Goal: Transaction & Acquisition: Download file/media

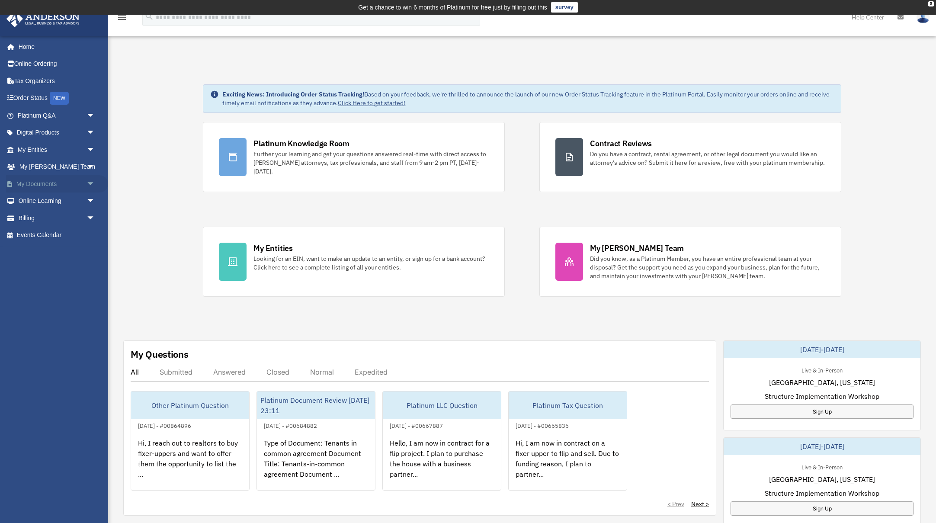
click at [72, 181] on link "My Documents arrow_drop_down" at bounding box center [57, 183] width 102 height 17
click at [87, 181] on span "arrow_drop_down" at bounding box center [95, 184] width 17 height 18
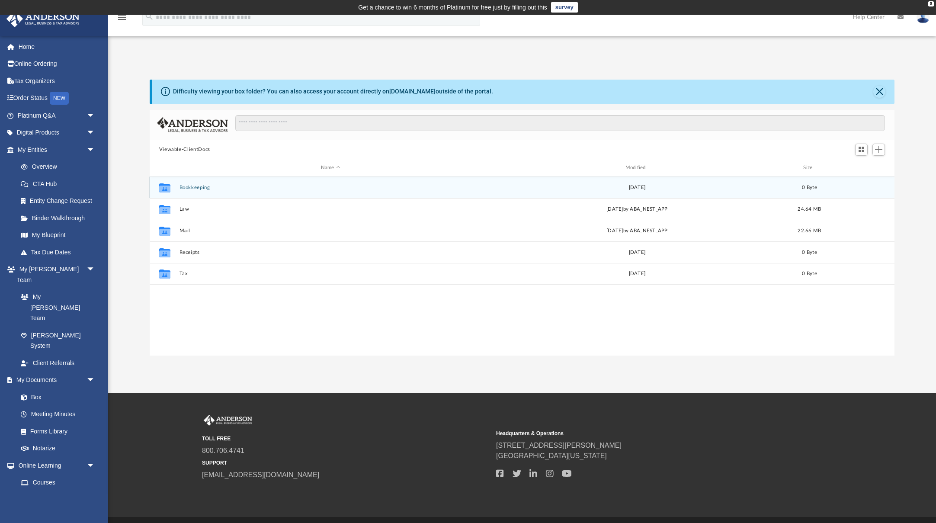
scroll to position [197, 745]
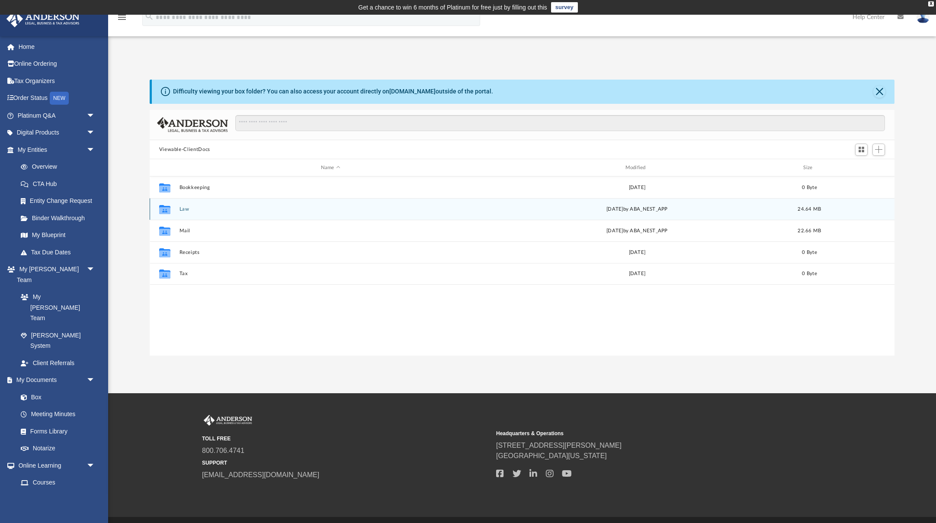
click at [171, 206] on icon "Collaborated Folder" at bounding box center [165, 210] width 14 height 14
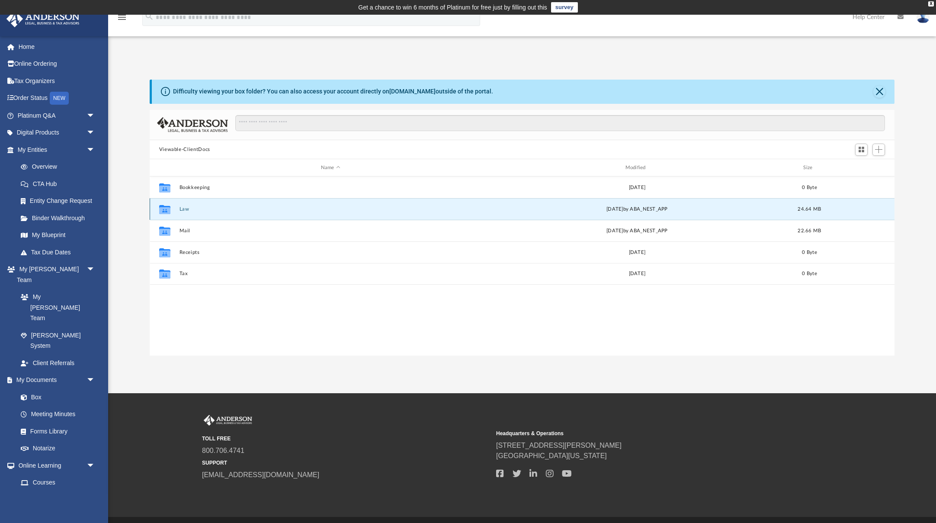
click at [171, 206] on icon "Collaborated Folder" at bounding box center [165, 210] width 14 height 14
click at [186, 211] on button "Law" at bounding box center [330, 209] width 303 height 6
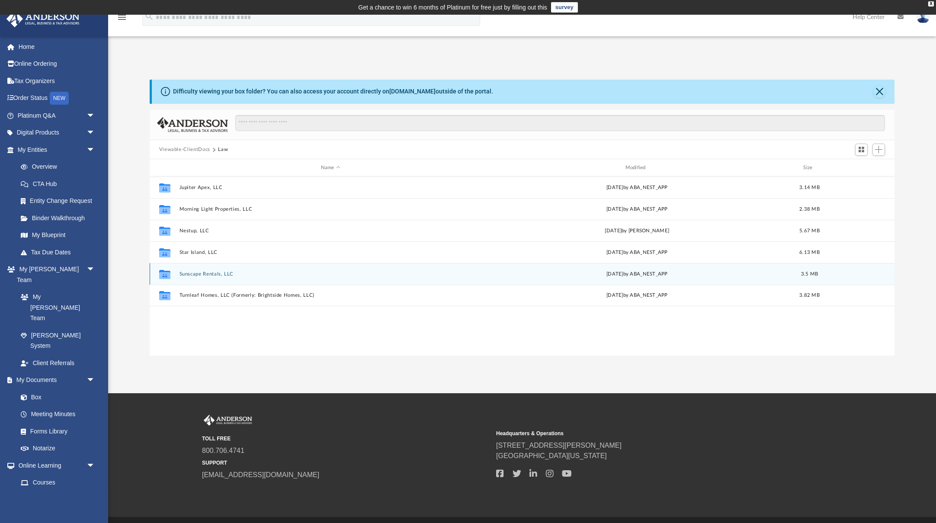
click at [203, 277] on button "Sunscape Rentals, LLC" at bounding box center [330, 274] width 303 height 6
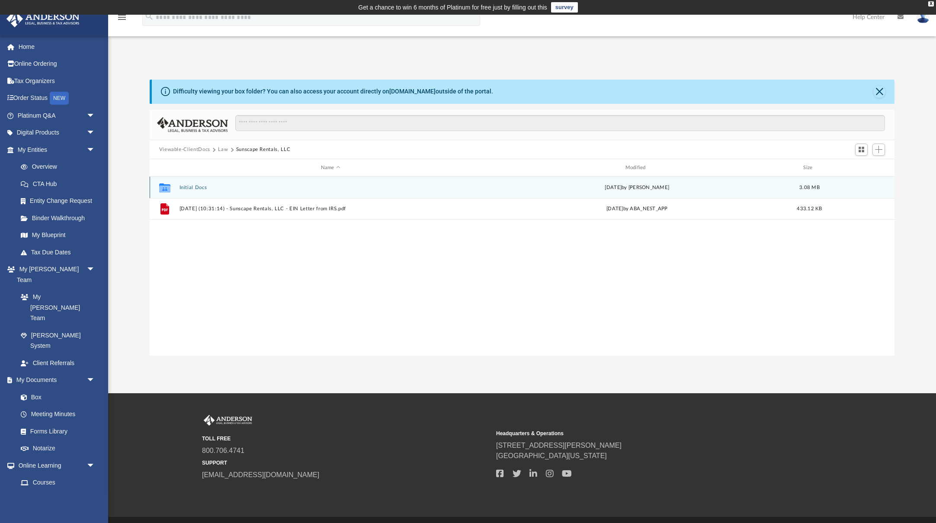
click at [198, 190] on button "Initial Docs" at bounding box center [330, 188] width 303 height 6
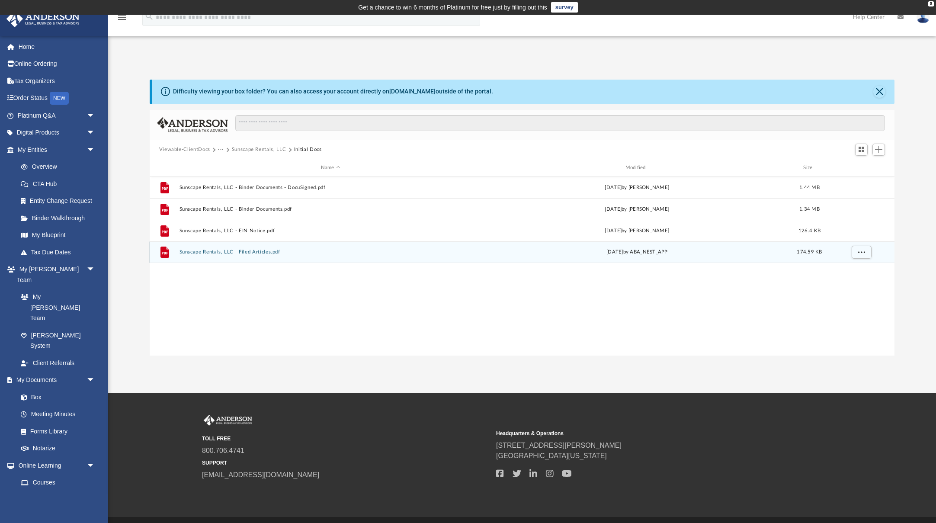
click at [215, 254] on button "Sunscape Rentals, LLC - Filed Articles.pdf" at bounding box center [330, 252] width 303 height 6
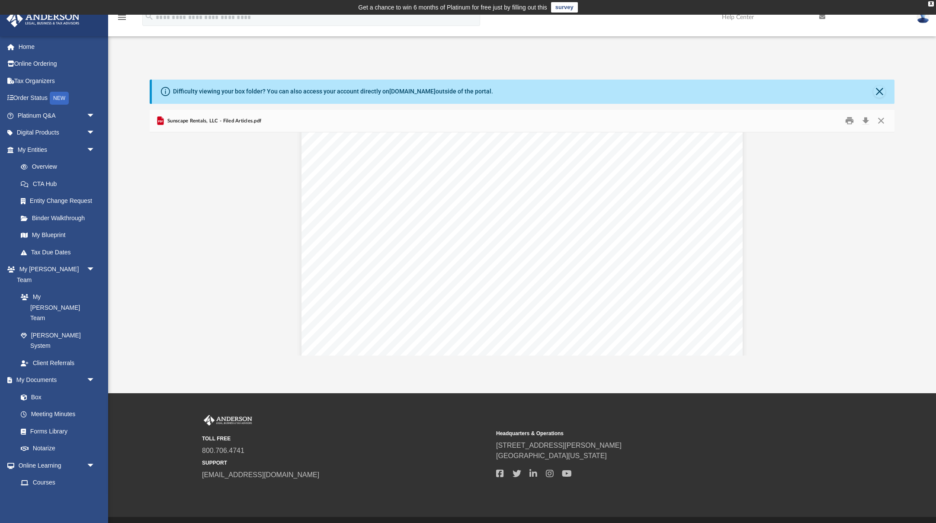
scroll to position [223, 0]
click at [863, 119] on button "Download" at bounding box center [866, 120] width 16 height 13
click at [811, 252] on div "Document Viewer" at bounding box center [523, 202] width 746 height 584
